Goal: Task Accomplishment & Management: Use online tool/utility

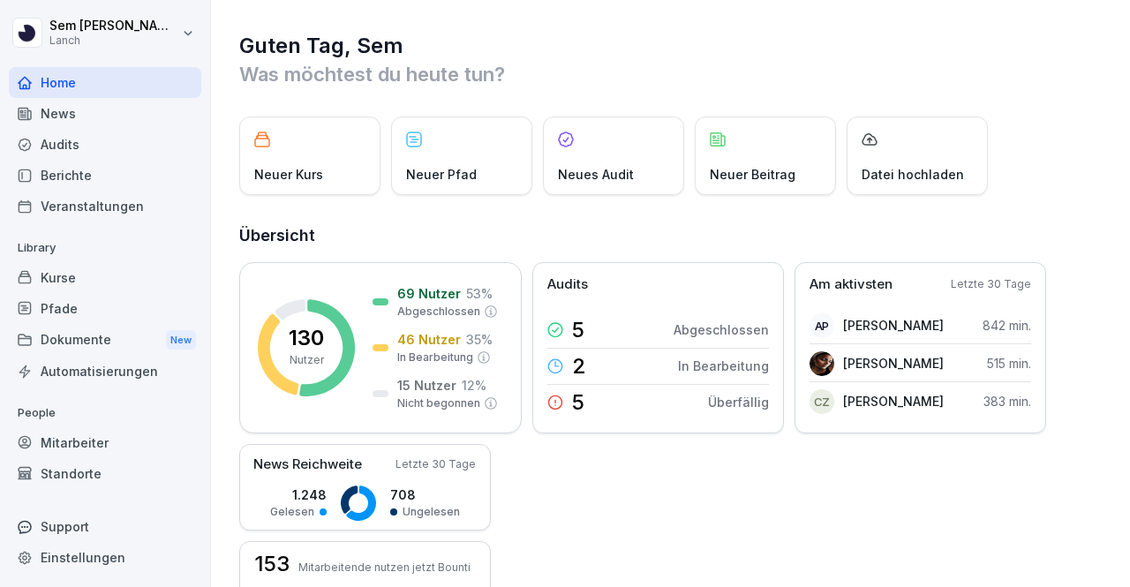
click at [86, 271] on div "Kurse" at bounding box center [105, 277] width 193 height 31
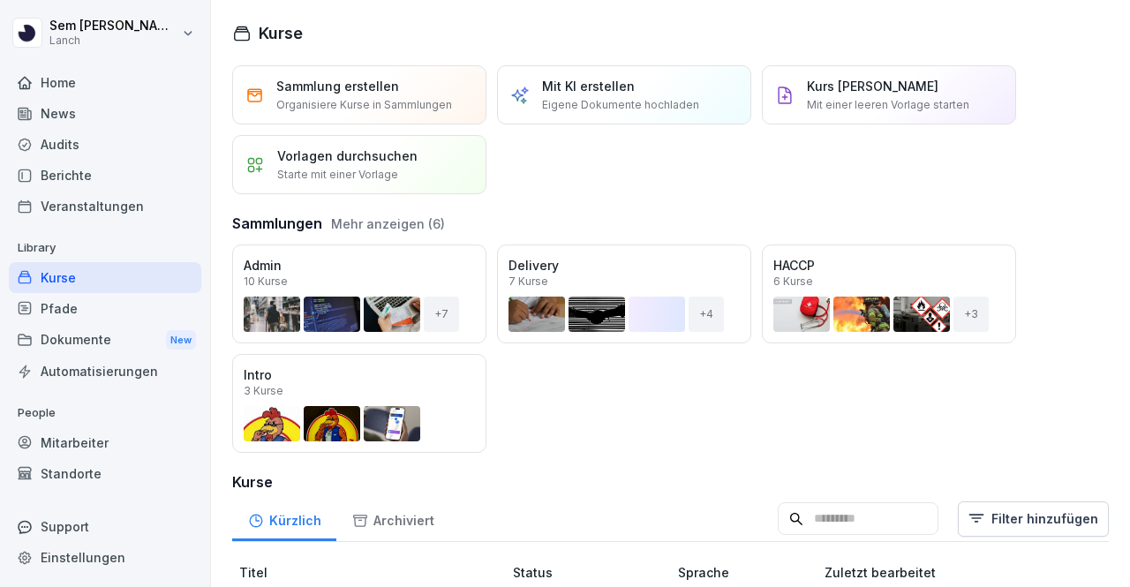
click at [675, 412] on div "Öffnen Admin 10 Kurse + 7 Öffnen Delivery 7 Kurse + 4 Öffnen HACCP 6 Kurse + 3 …" at bounding box center [670, 349] width 877 height 208
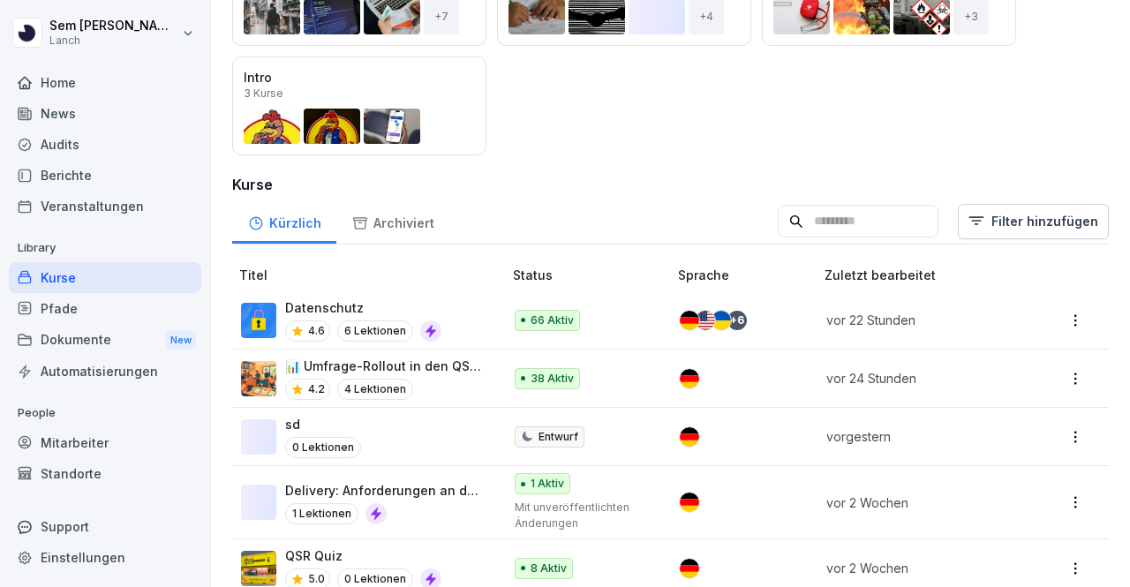
scroll to position [298, 0]
click at [88, 157] on div "Audits" at bounding box center [105, 144] width 193 height 31
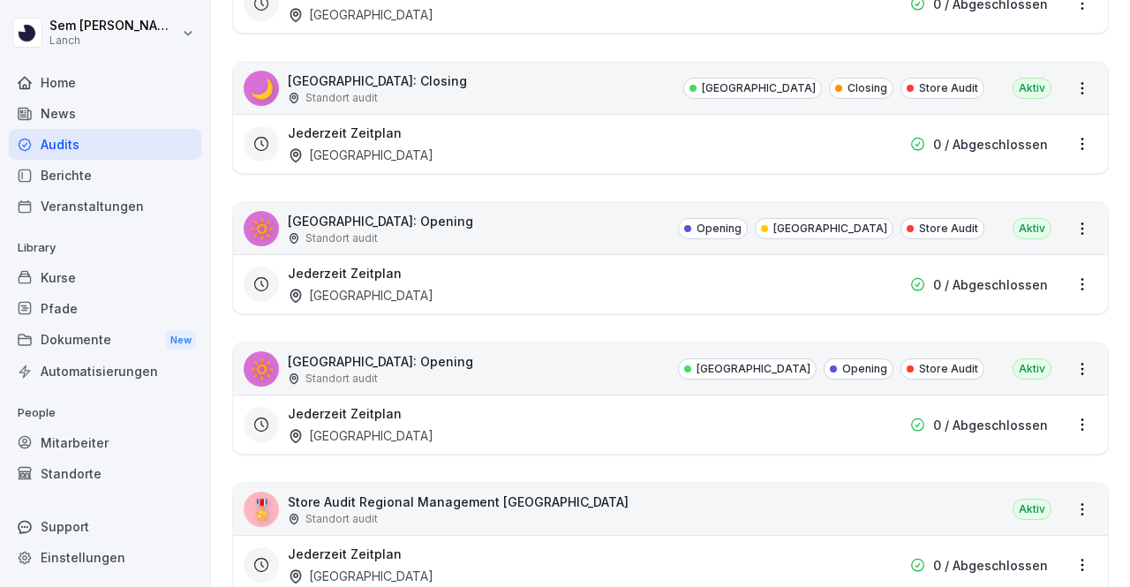
scroll to position [349, 0]
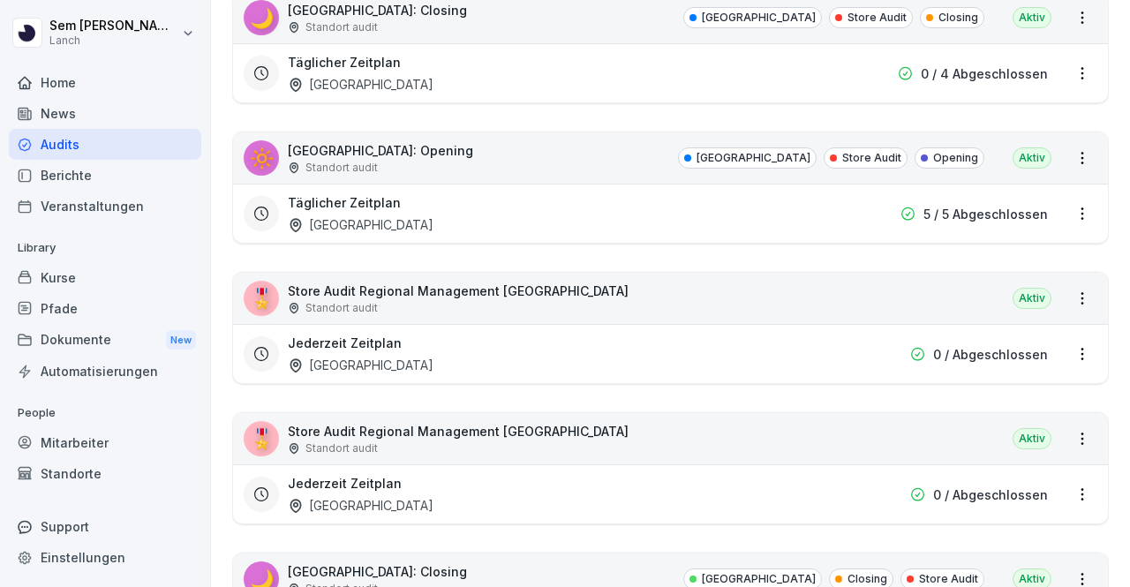
click at [1065, 290] on html "[PERSON_NAME] Lanch Home News Audits Berichte Veranstaltungen Library Kurse Pfa…" at bounding box center [565, 293] width 1130 height 587
click at [0, 0] on link "Zeitplan erstellen" at bounding box center [0, 0] width 0 height 0
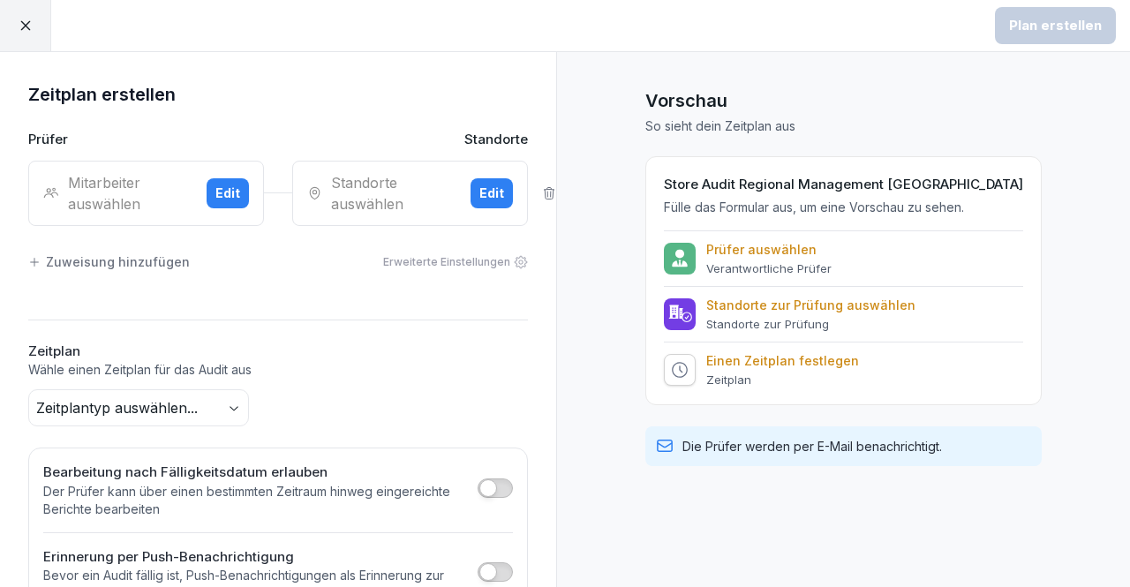
click at [140, 259] on div "Zuweisung hinzufügen" at bounding box center [109, 262] width 162 height 19
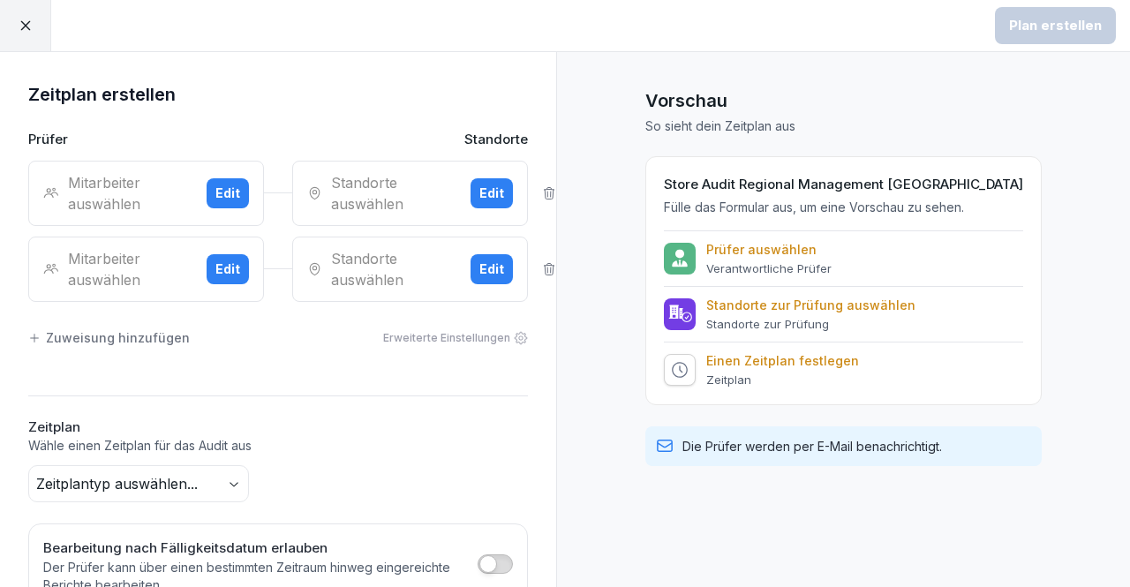
click at [217, 195] on div "Edit" at bounding box center [227, 193] width 25 height 19
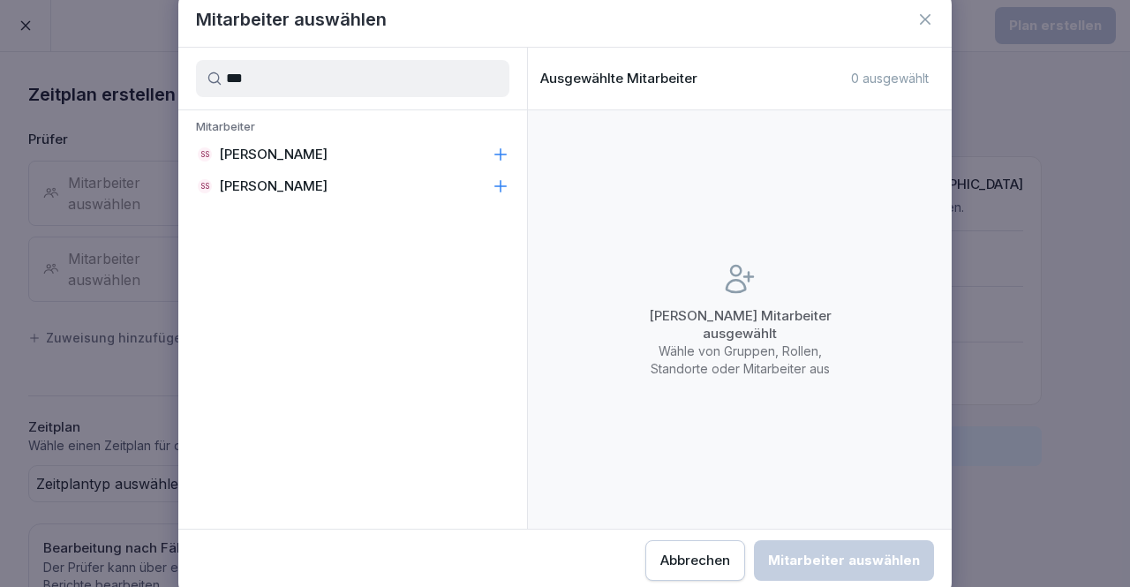
type input "***"
click at [360, 140] on div "SS [PERSON_NAME]" at bounding box center [352, 155] width 349 height 32
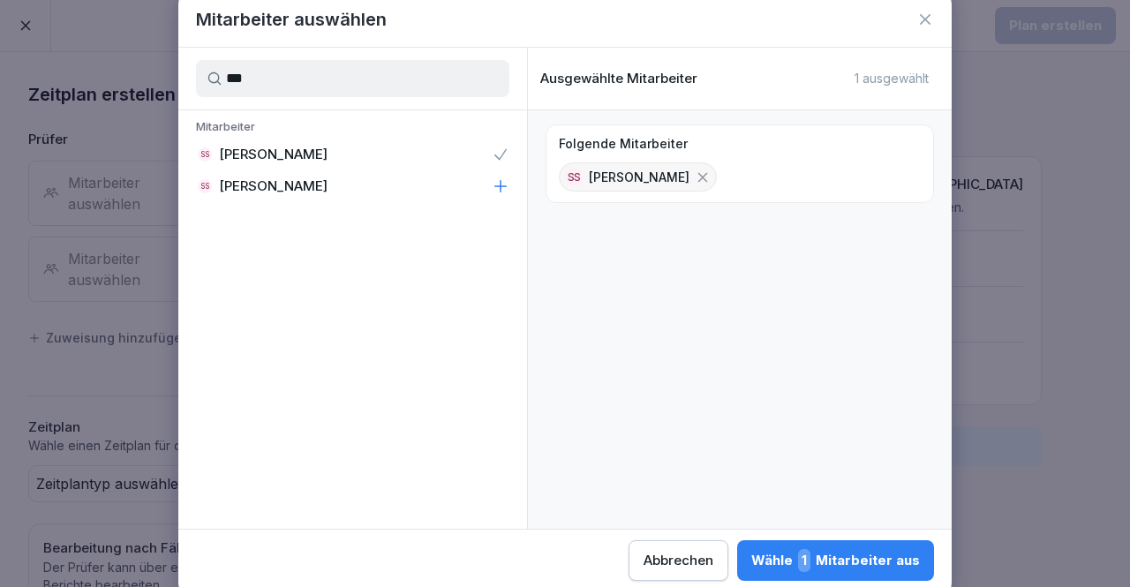
click at [811, 561] on span "1" at bounding box center [804, 560] width 12 height 23
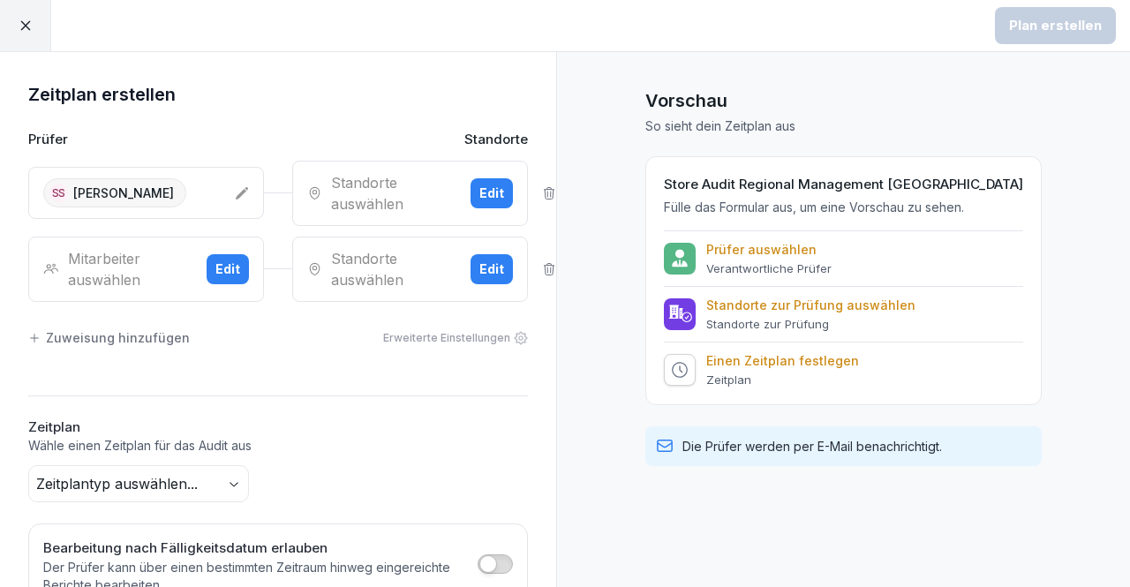
scroll to position [215, 0]
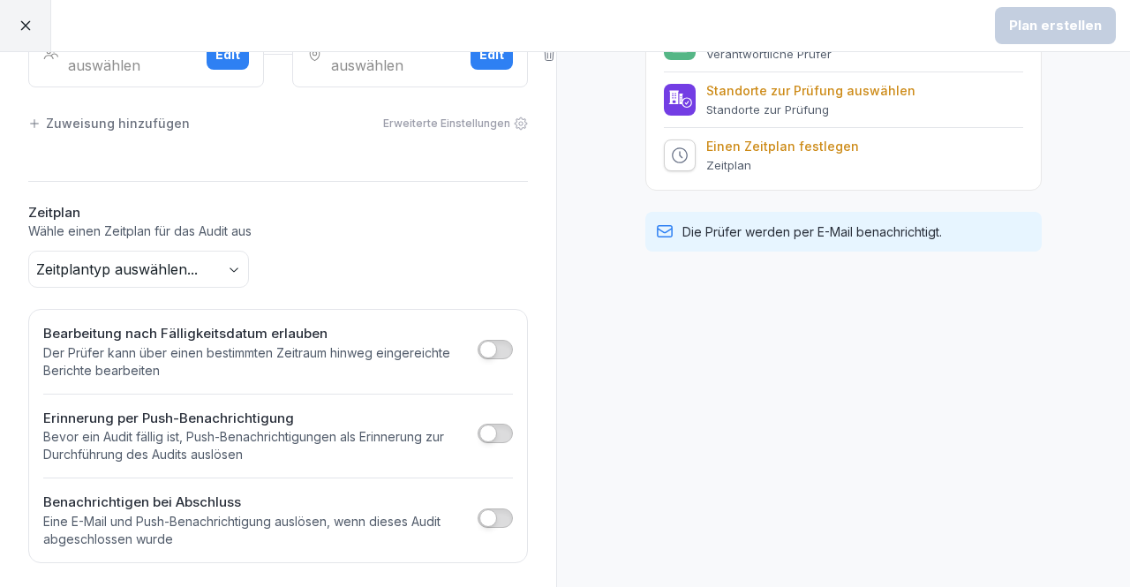
click at [208, 268] on body "Plan erstellen Zeitplan erstellen Prüfer Standorte SS [PERSON_NAME] Standorte a…" at bounding box center [565, 293] width 1130 height 587
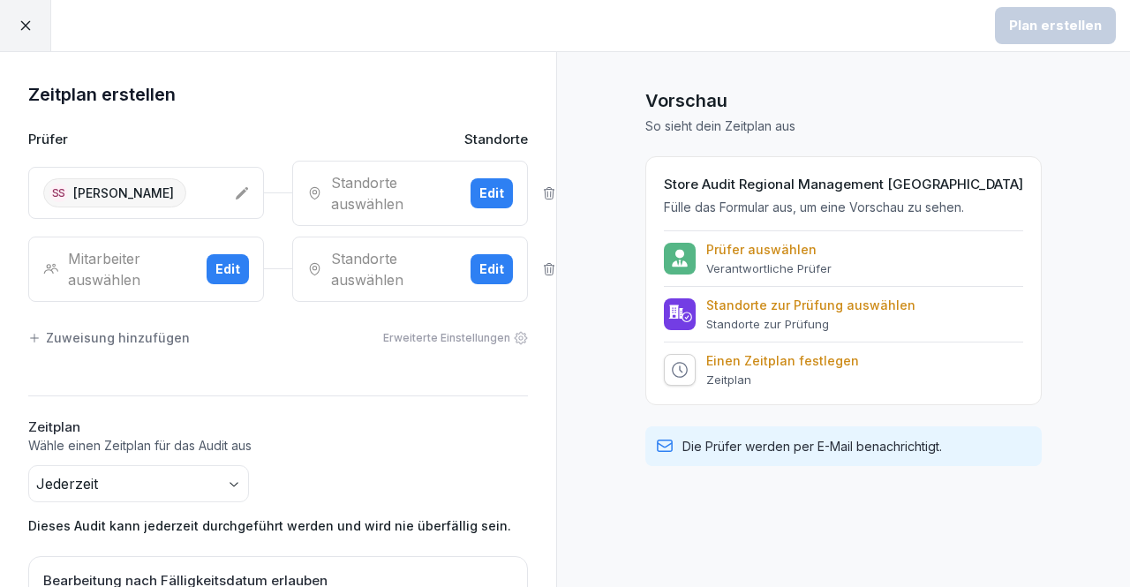
scroll to position [247, 0]
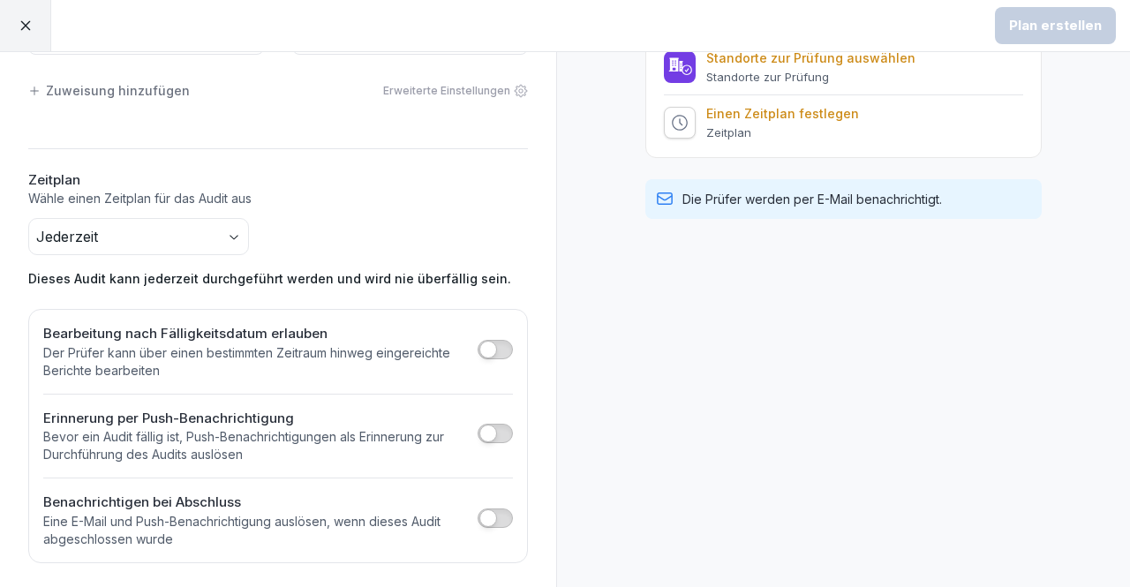
click at [462, 351] on div "Bearbeitung nach Fälligkeitsdatum erlauben Der Prüfer kann über einen bestimmte…" at bounding box center [278, 352] width 470 height 56
click at [479, 351] on span "button" at bounding box center [488, 350] width 18 height 18
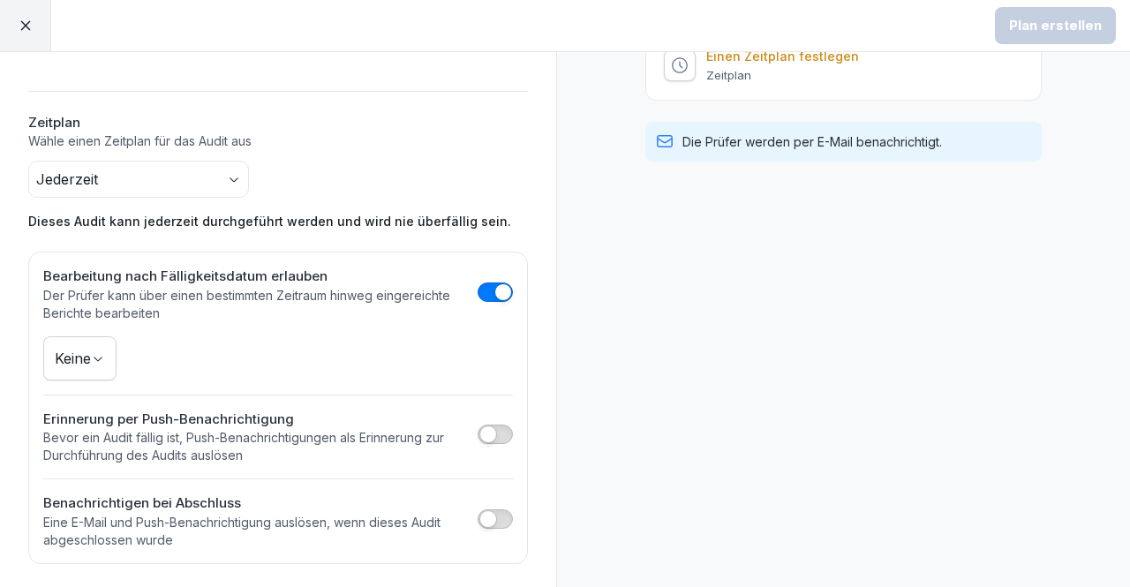
scroll to position [0, 0]
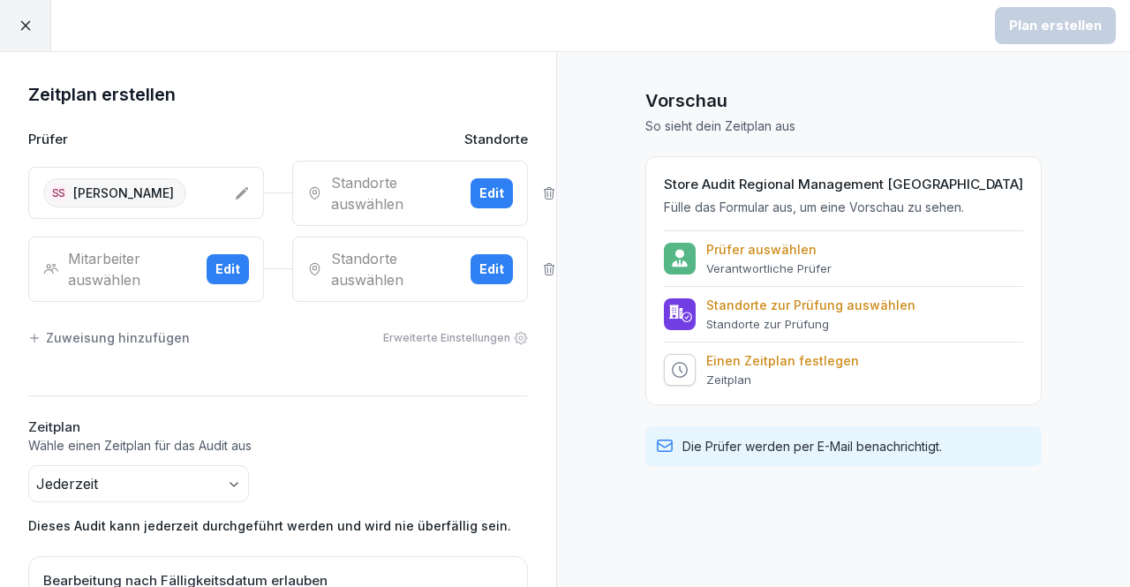
click at [479, 193] on div "Edit" at bounding box center [491, 193] width 25 height 19
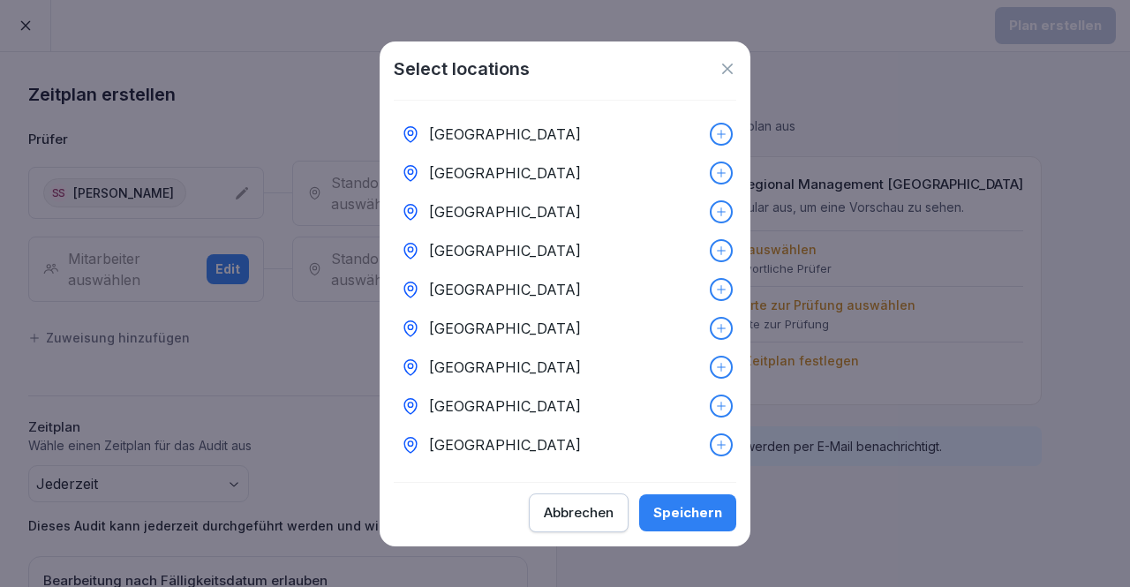
click at [556, 349] on div "[GEOGRAPHIC_DATA]" at bounding box center [565, 367] width 343 height 39
click at [645, 496] on div "Select locations [GEOGRAPHIC_DATA] [GEOGRAPHIC_DATA] [GEOGRAPHIC_DATA] [GEOGRAP…" at bounding box center [565, 294] width 371 height 505
click at [671, 514] on div "Speichern" at bounding box center [687, 512] width 69 height 19
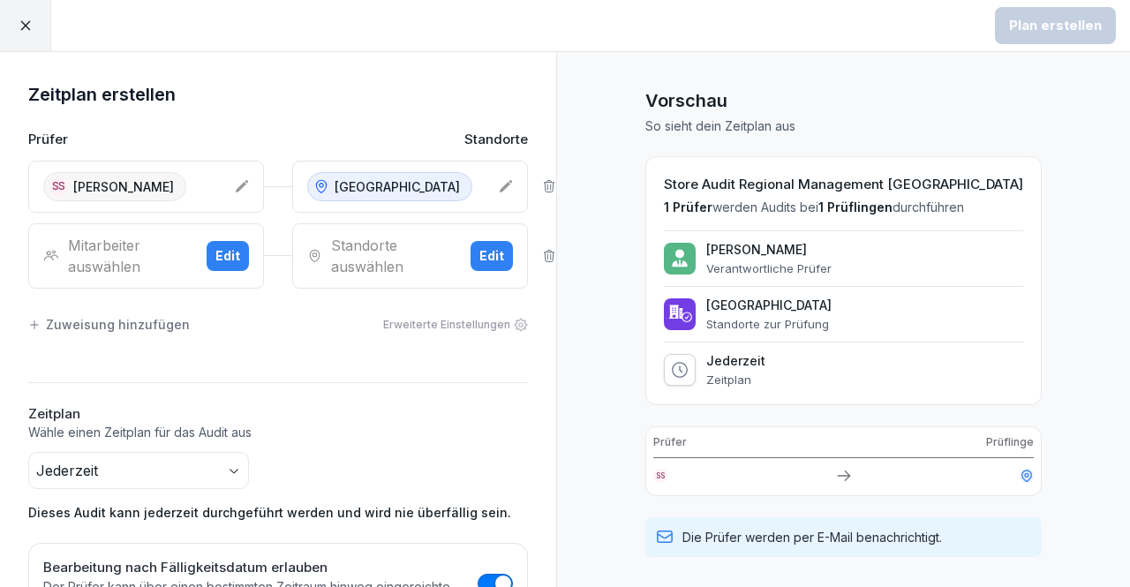
scroll to position [291, 0]
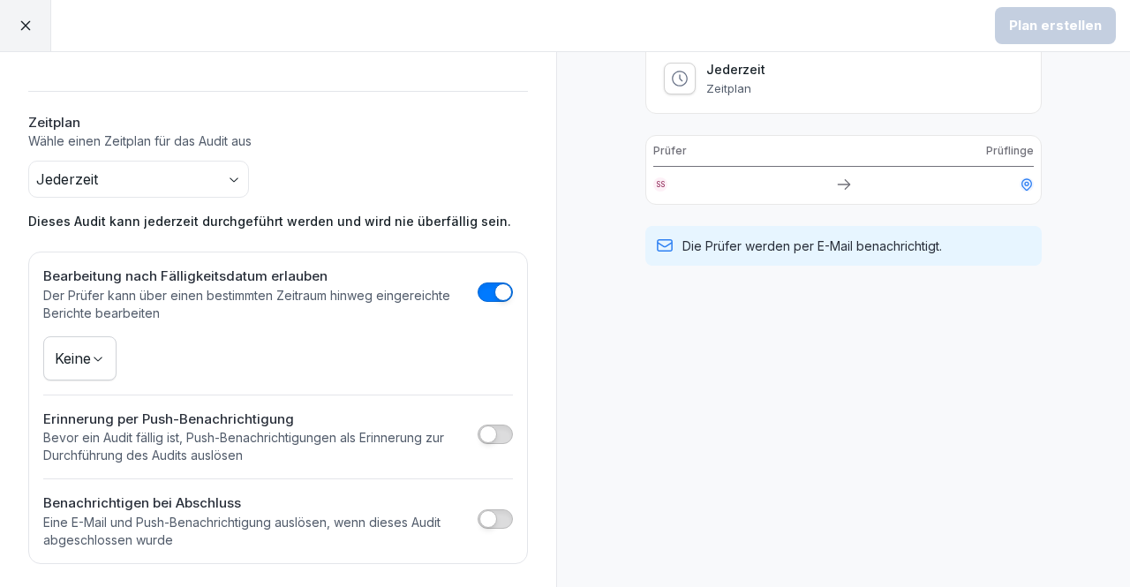
click at [1042, 47] on div "Plan erstellen" at bounding box center [1055, 25] width 149 height 51
click at [424, 529] on p "Eine E-Mail und Push-Benachrichtigung auslösen, wenn dieses Audit abgeschlossen…" at bounding box center [256, 531] width 426 height 35
click at [484, 515] on button "button" at bounding box center [495, 519] width 35 height 19
click at [484, 430] on button "button" at bounding box center [495, 434] width 35 height 19
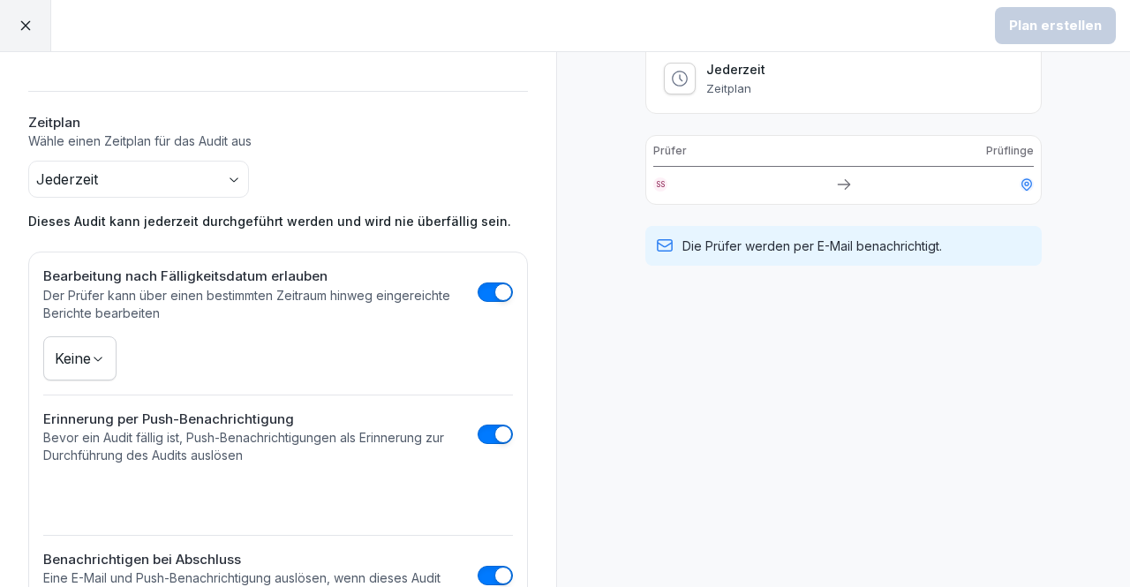
scroll to position [0, 0]
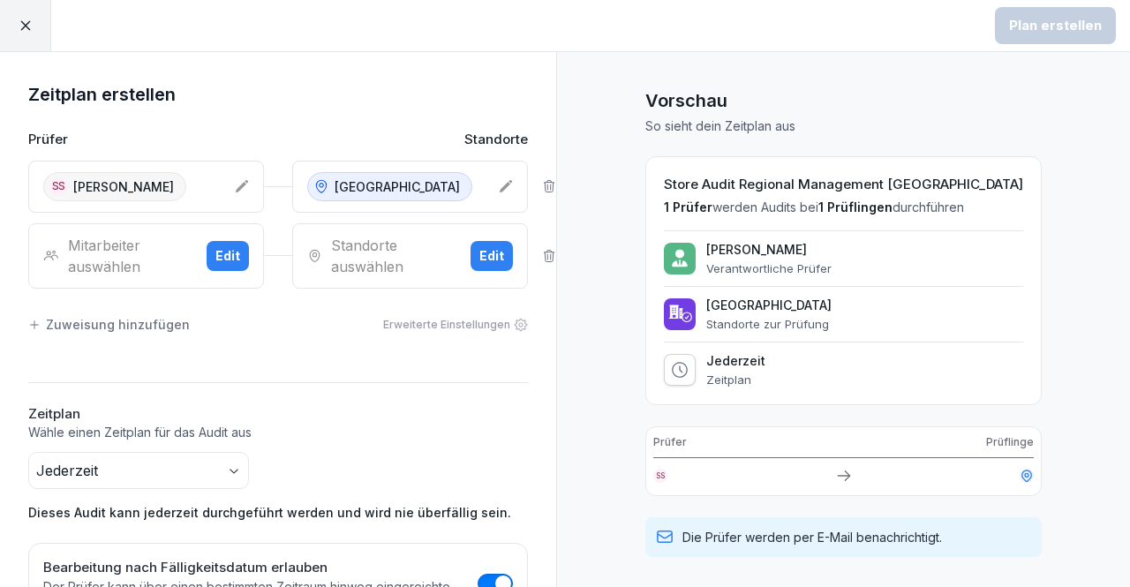
click at [527, 260] on div "Zeitplan erstellen Prüfer Standorte SS [PERSON_NAME] Köln Mitarbeiter auswählen…" at bounding box center [278, 523] width 556 height 887
click at [542, 250] on icon at bounding box center [549, 256] width 14 height 14
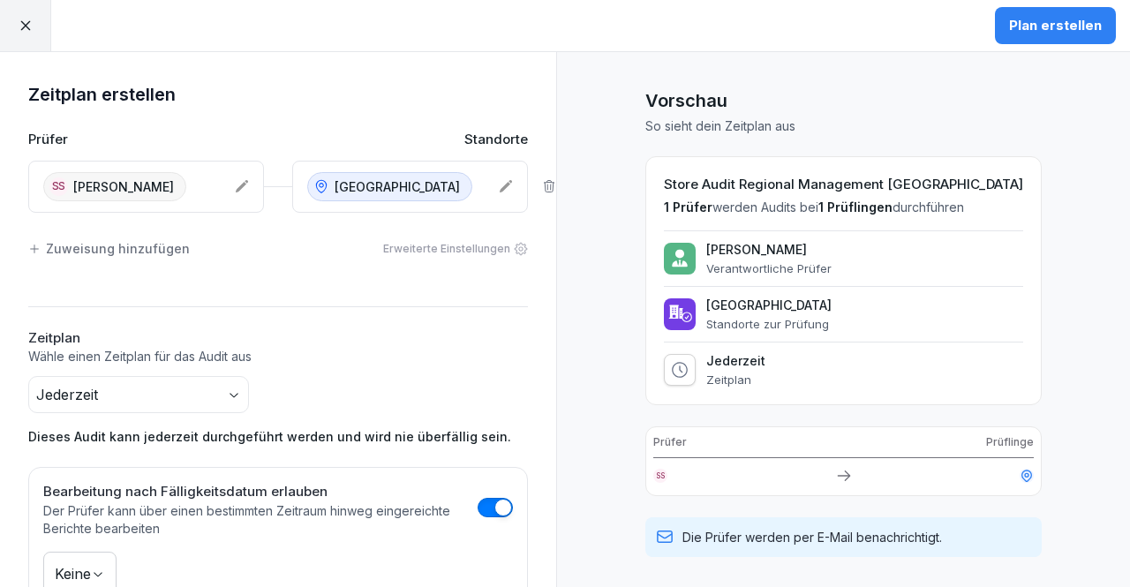
scroll to position [326, 0]
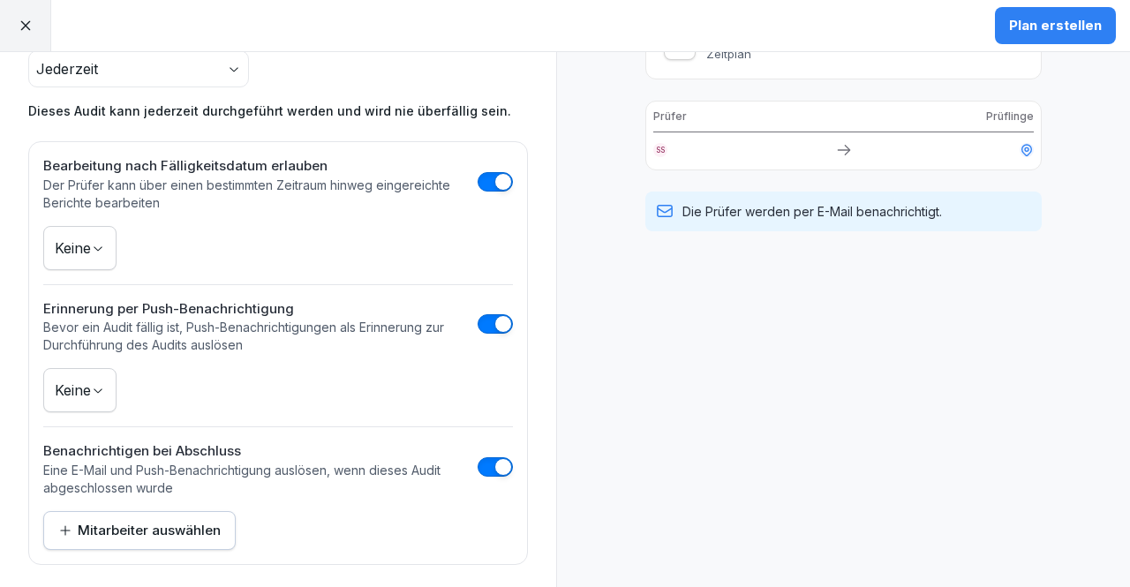
click at [1049, 26] on div "Plan erstellen" at bounding box center [1055, 25] width 93 height 19
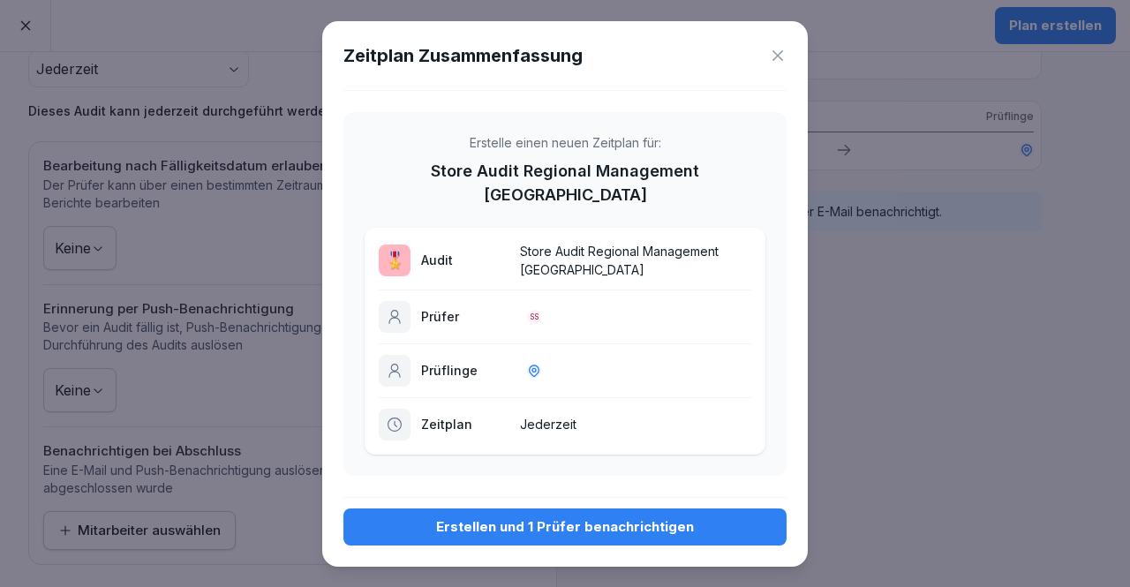
click at [666, 517] on div "Erstellen und 1 Prüfer benachrichtigen" at bounding box center [565, 526] width 415 height 19
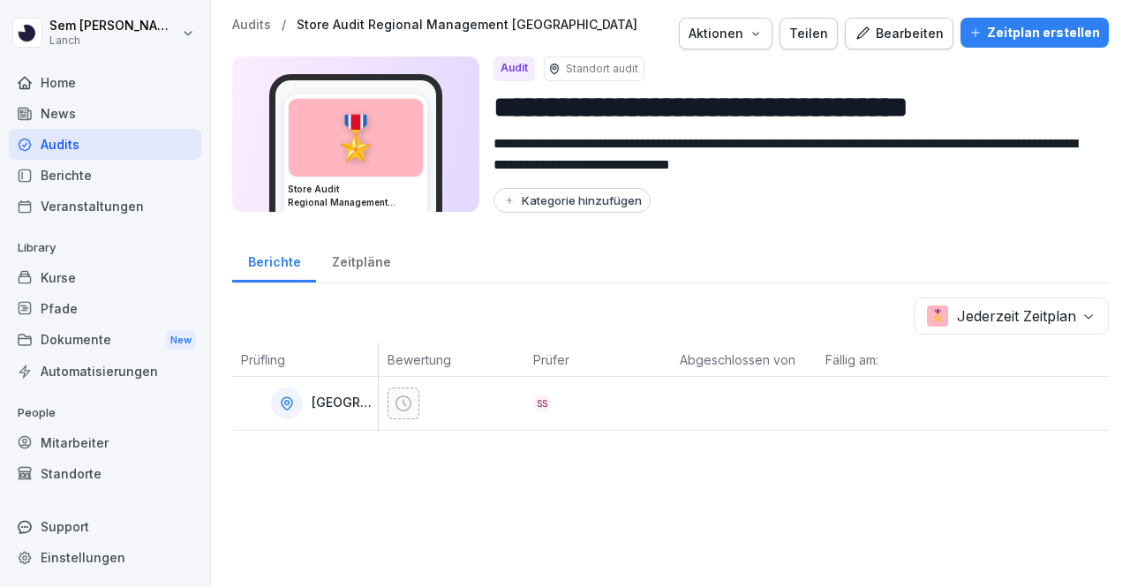
click at [666, 502] on div "**********" at bounding box center [670, 293] width 919 height 587
click at [1104, 420] on div "**********" at bounding box center [670, 224] width 919 height 449
